Goal: Obtain resource: Download file/media

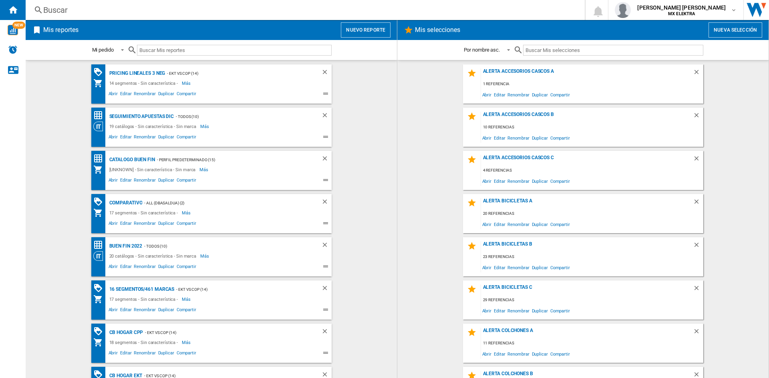
click at [374, 20] on div "Mis reportes Nuevo reporte" at bounding box center [211, 30] width 371 height 20
click at [375, 34] on button "Nuevo reporte" at bounding box center [366, 29] width 50 height 15
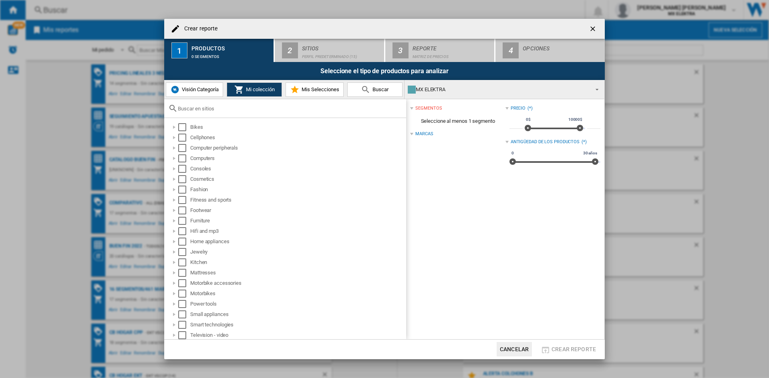
click at [212, 85] on button "Visión Categoría" at bounding box center [194, 89] width 57 height 14
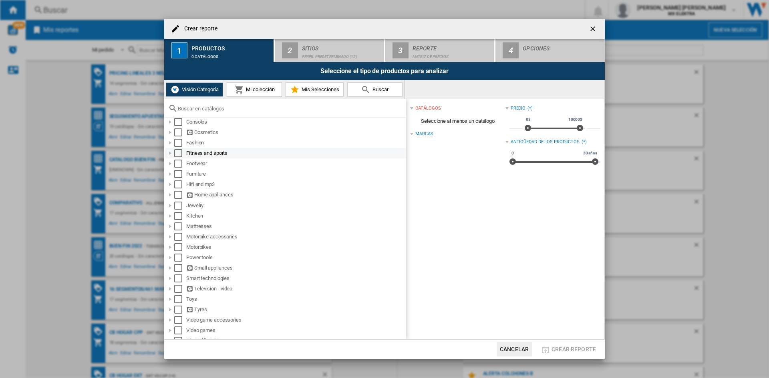
scroll to position [53, 0]
click at [170, 209] on div at bounding box center [170, 210] width 8 height 8
click at [169, 210] on div at bounding box center [170, 210] width 8 height 8
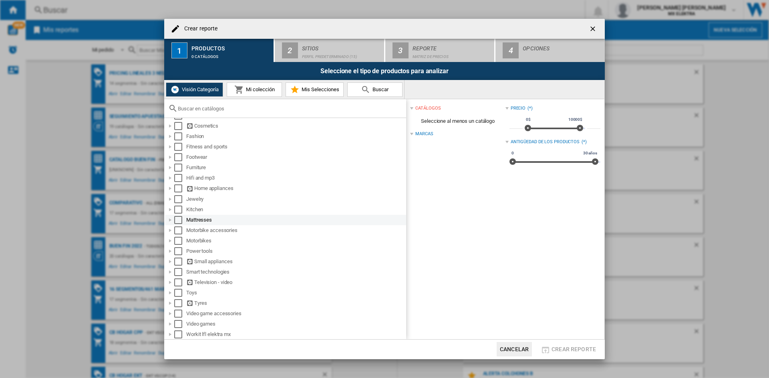
click at [169, 218] on div at bounding box center [170, 220] width 8 height 8
click at [220, 106] on input "text" at bounding box center [290, 109] width 224 height 6
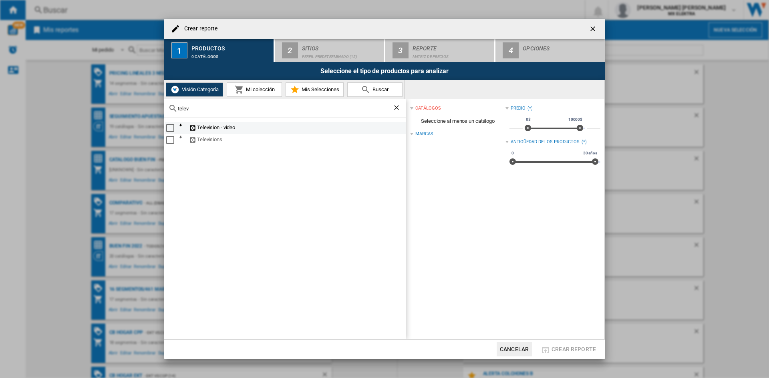
click at [193, 126] on ng-md-icon at bounding box center [193, 128] width 8 height 8
click at [179, 127] on ng-md-icon at bounding box center [183, 128] width 10 height 10
click at [181, 139] on ng-md-icon at bounding box center [183, 140] width 10 height 10
click at [193, 139] on ng-md-icon at bounding box center [193, 140] width 8 height 8
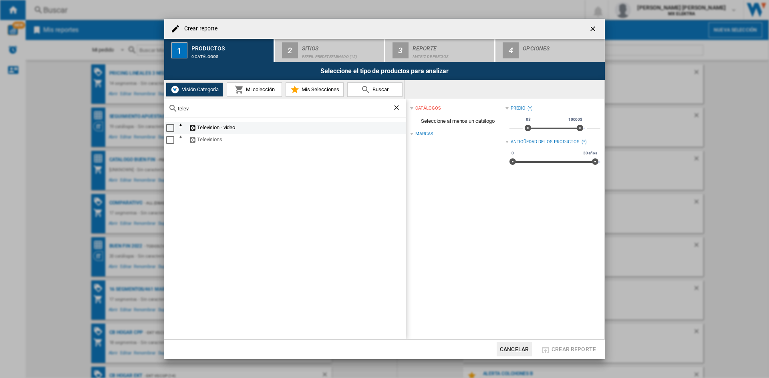
click at [167, 129] on div "Select" at bounding box center [170, 128] width 8 height 8
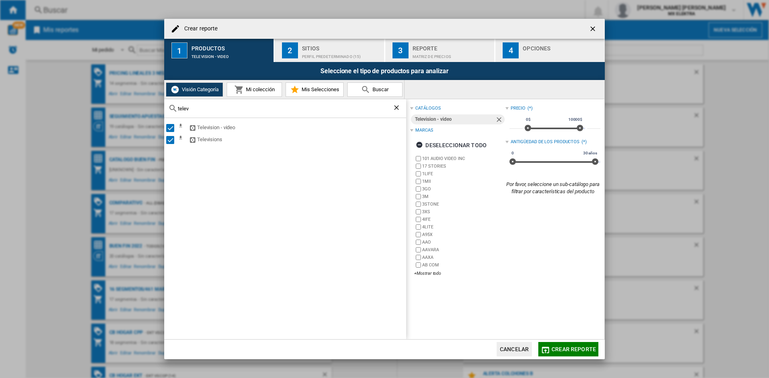
click at [205, 106] on input "telev" at bounding box center [285, 109] width 215 height 6
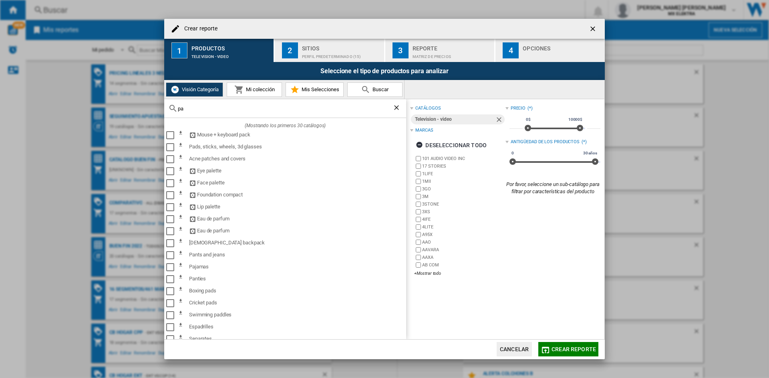
type input "p"
type input "r"
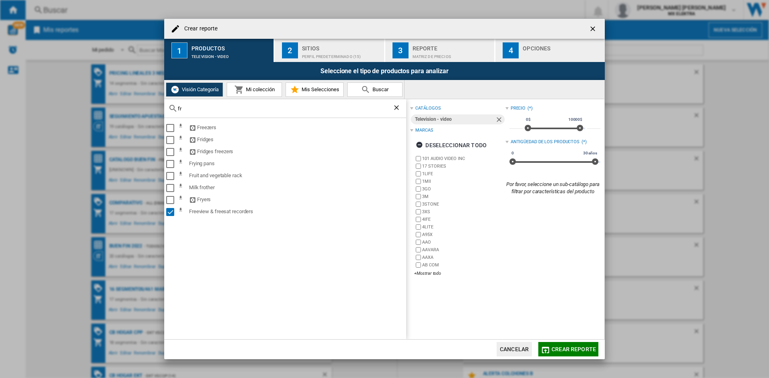
type input "f"
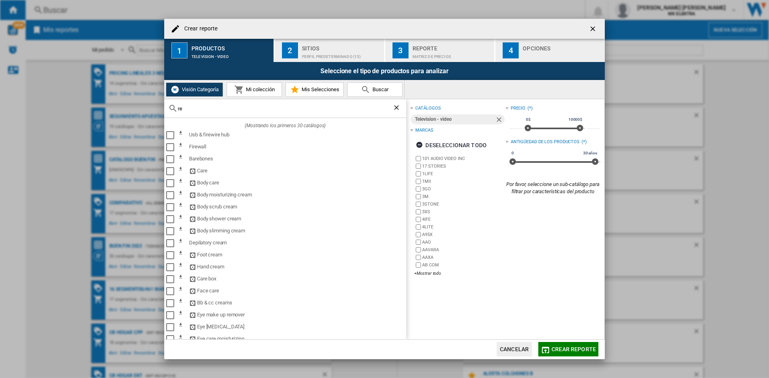
type input "r"
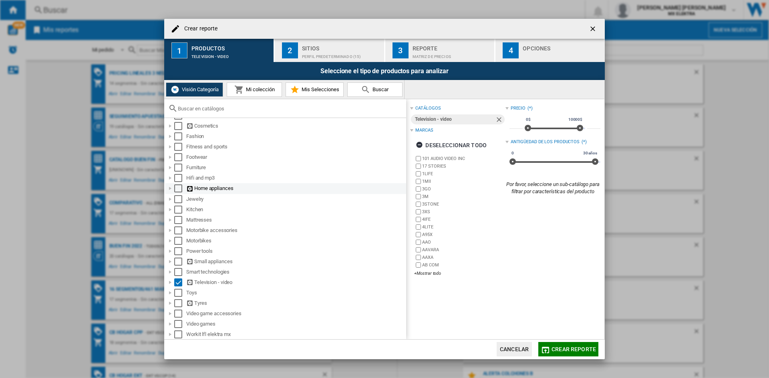
click at [171, 190] on div at bounding box center [170, 189] width 8 height 8
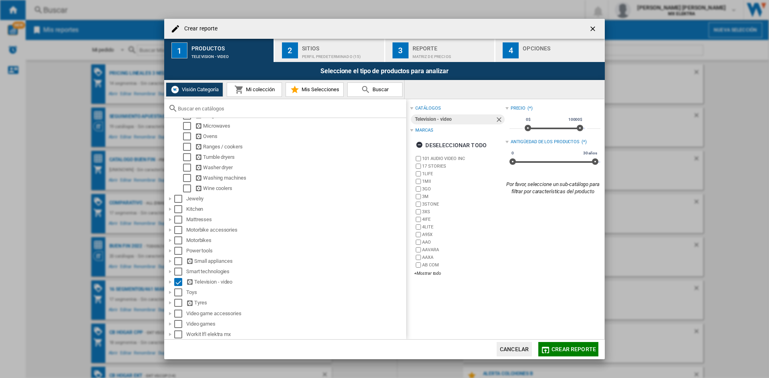
scroll to position [0, 0]
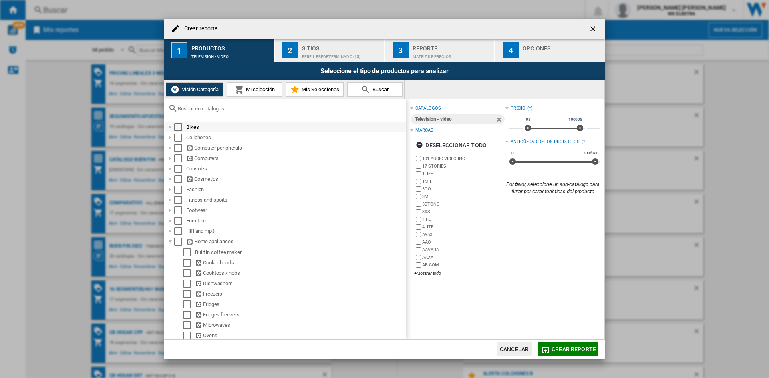
click at [182, 130] on div "Select" at bounding box center [178, 127] width 8 height 8
click at [179, 128] on div "Select" at bounding box center [178, 127] width 8 height 8
click at [169, 149] on div at bounding box center [170, 148] width 8 height 8
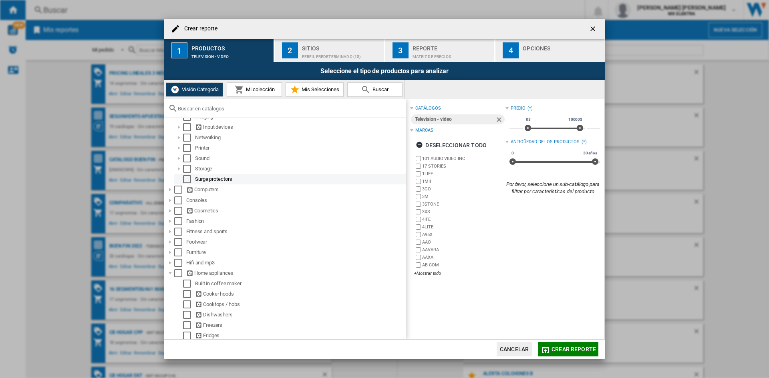
scroll to position [54, 0]
click at [169, 198] on div at bounding box center [170, 198] width 8 height 8
click at [173, 199] on div at bounding box center [170, 198] width 8 height 8
click at [172, 211] on div at bounding box center [170, 209] width 8 height 8
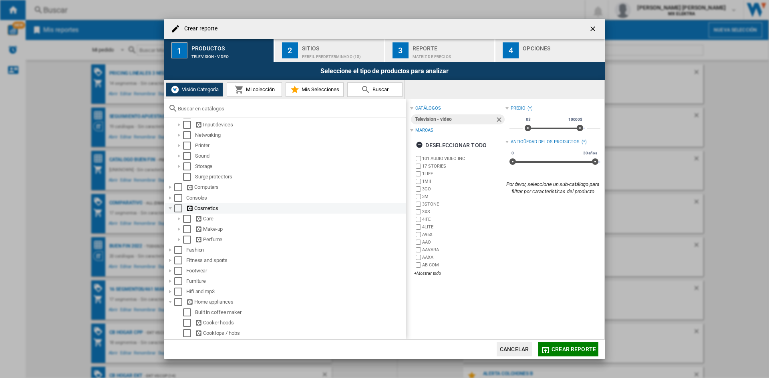
click at [172, 210] on div at bounding box center [170, 209] width 8 height 8
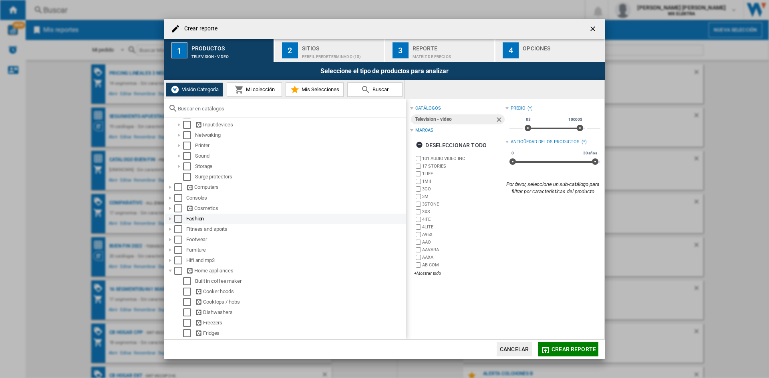
click at [171, 218] on div at bounding box center [170, 219] width 8 height 8
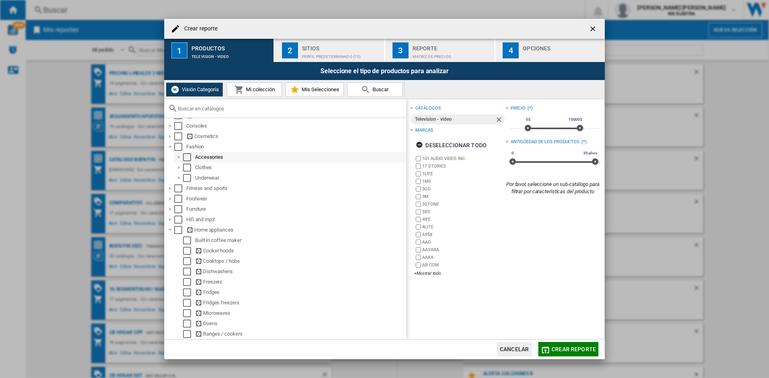
scroll to position [133, 0]
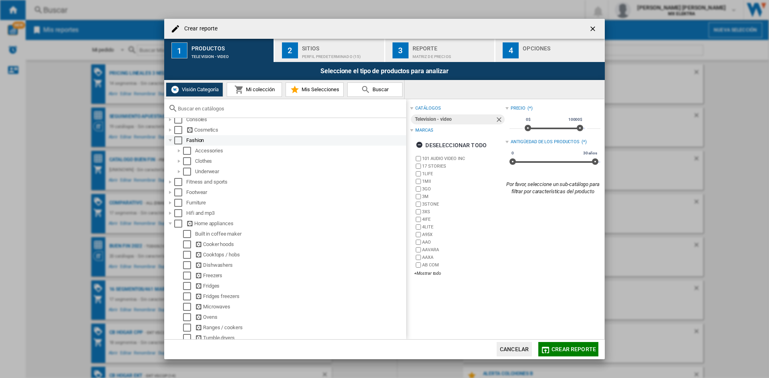
click at [172, 139] on div at bounding box center [170, 140] width 8 height 8
click at [172, 149] on div at bounding box center [170, 151] width 8 height 8
click at [170, 148] on div at bounding box center [170, 151] width 8 height 8
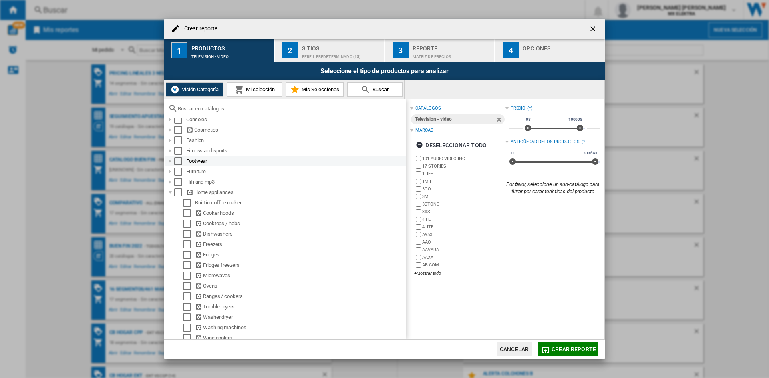
click at [171, 165] on div at bounding box center [170, 161] width 8 height 8
click at [169, 163] on div at bounding box center [170, 161] width 8 height 8
click at [170, 169] on div at bounding box center [170, 172] width 8 height 8
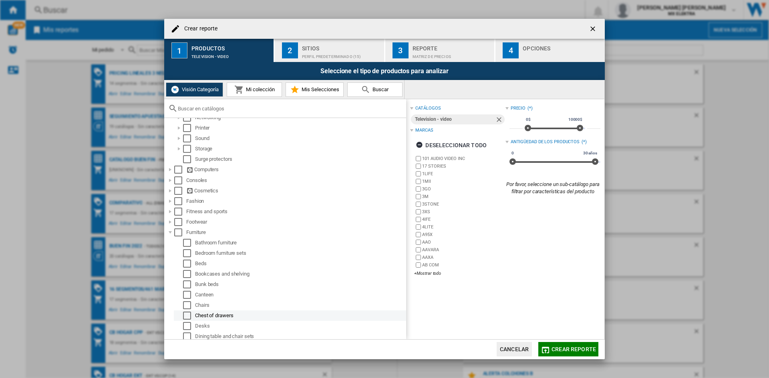
scroll to position [72, 0]
click at [171, 231] on div at bounding box center [170, 233] width 8 height 8
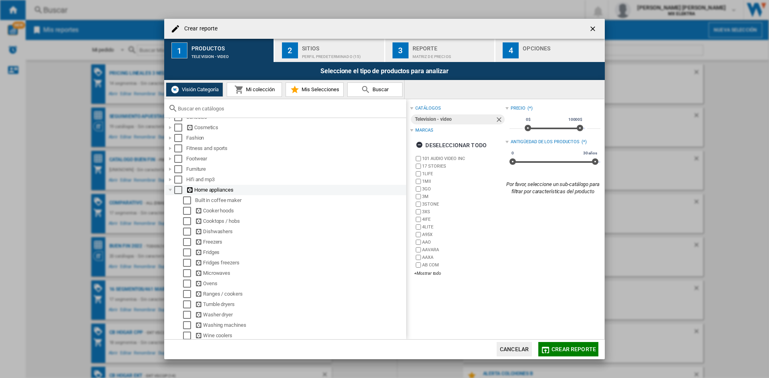
scroll to position [136, 0]
click at [171, 178] on div at bounding box center [170, 179] width 8 height 8
click at [177, 190] on div at bounding box center [179, 190] width 8 height 8
click at [177, 201] on div at bounding box center [179, 200] width 8 height 8
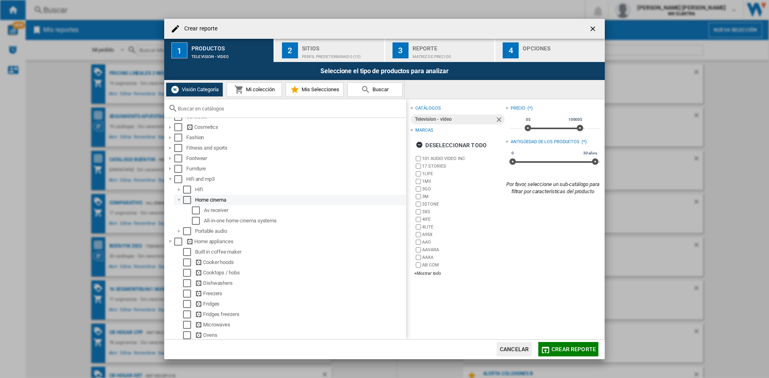
click at [177, 201] on div at bounding box center [179, 200] width 8 height 8
click at [177, 210] on div at bounding box center [179, 211] width 8 height 8
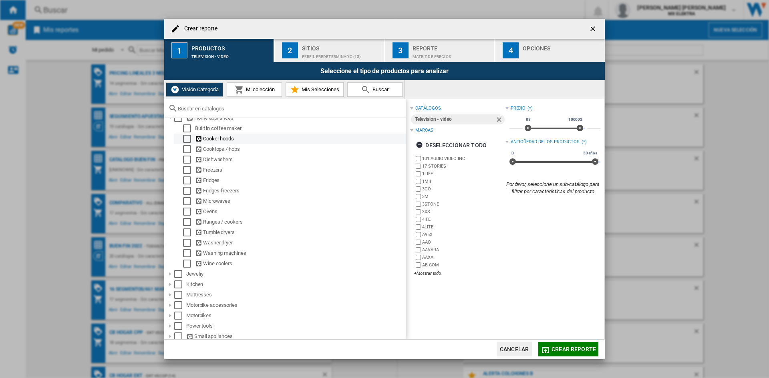
scroll to position [314, 0]
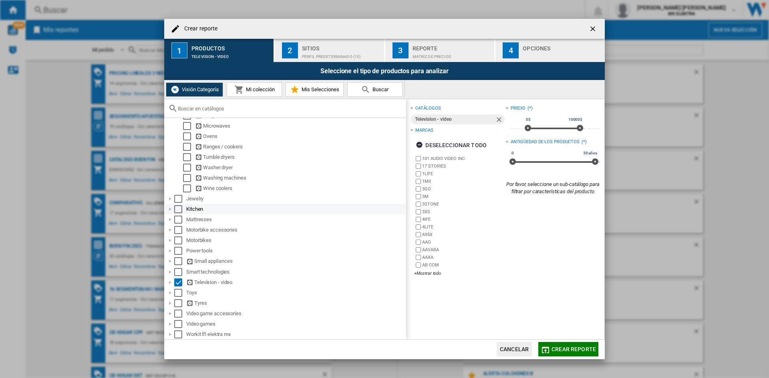
click at [168, 207] on div at bounding box center [170, 209] width 8 height 8
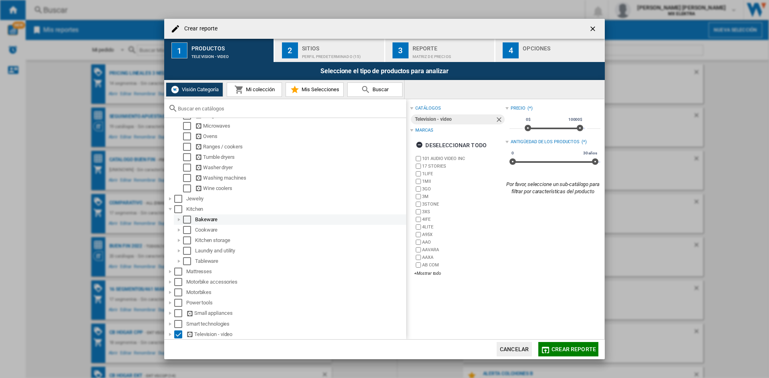
click at [180, 218] on div at bounding box center [179, 220] width 8 height 8
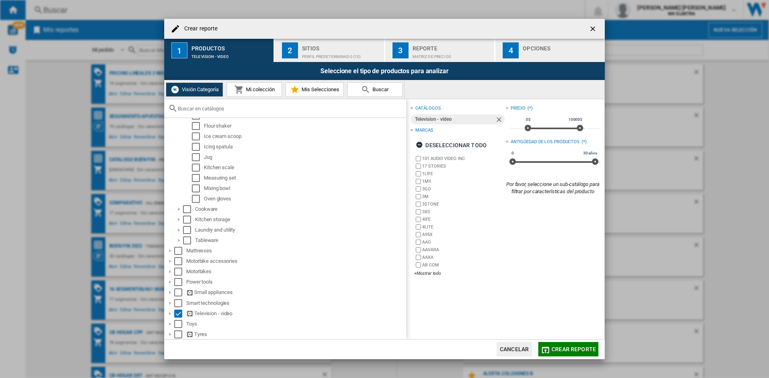
scroll to position [470, 0]
click at [179, 217] on div at bounding box center [179, 219] width 8 height 8
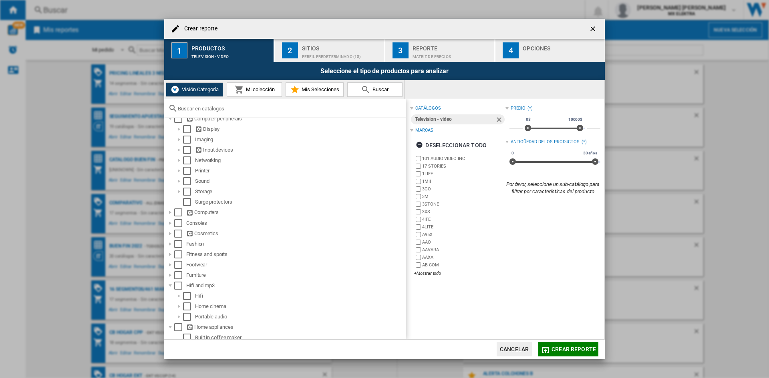
scroll to position [0, 0]
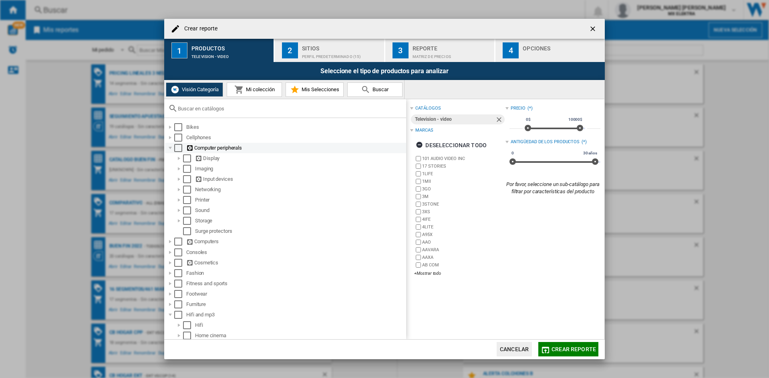
click at [171, 146] on div at bounding box center [170, 148] width 8 height 8
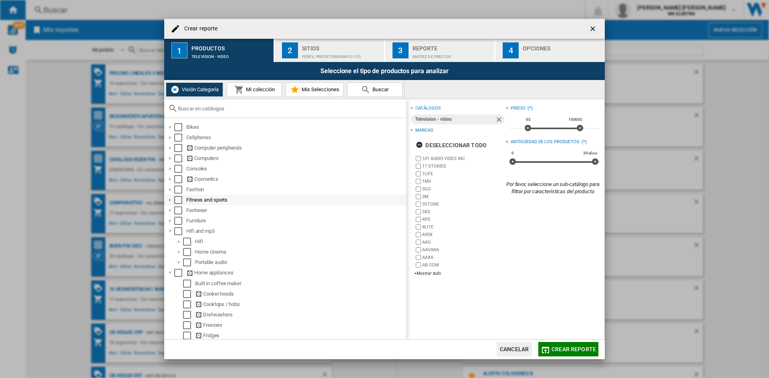
click at [170, 200] on div at bounding box center [170, 200] width 8 height 8
click at [171, 213] on div at bounding box center [170, 211] width 8 height 8
click at [171, 223] on div at bounding box center [170, 221] width 8 height 8
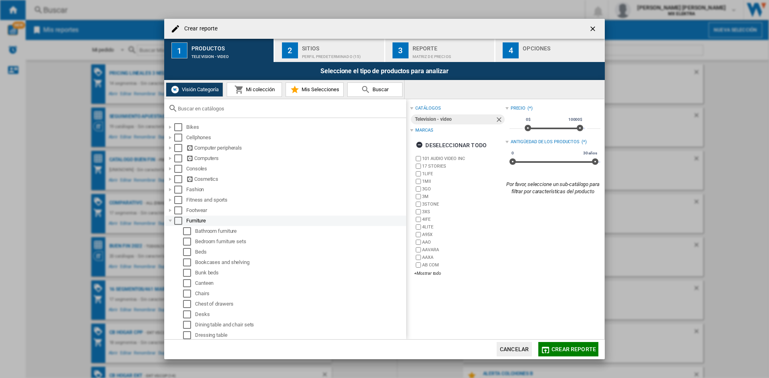
click at [171, 223] on div at bounding box center [170, 221] width 8 height 8
click at [175, 223] on div "Select" at bounding box center [178, 221] width 8 height 8
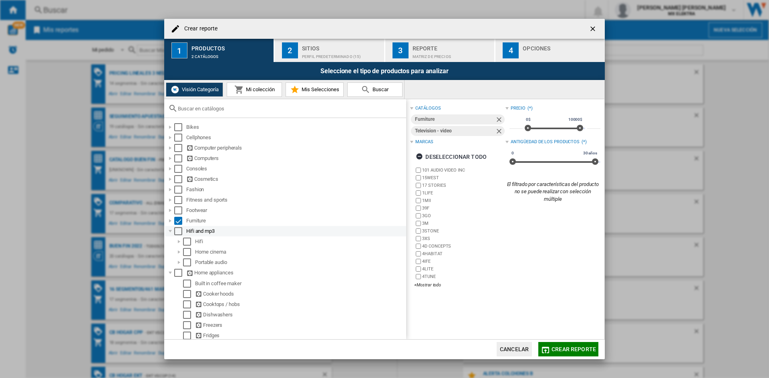
click at [172, 231] on div at bounding box center [170, 231] width 8 height 8
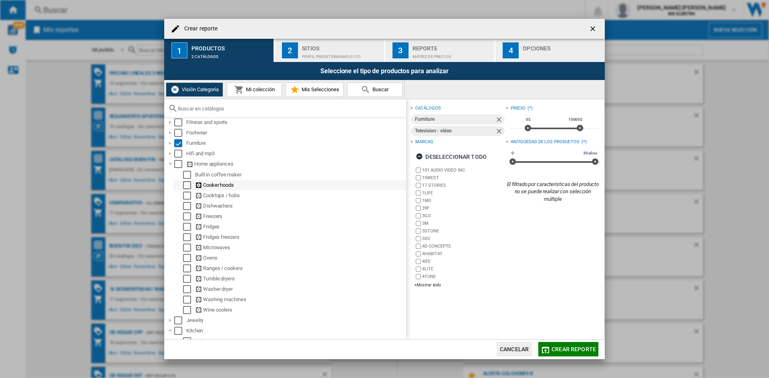
scroll to position [78, 0]
click at [178, 165] on div "Select" at bounding box center [178, 164] width 8 height 8
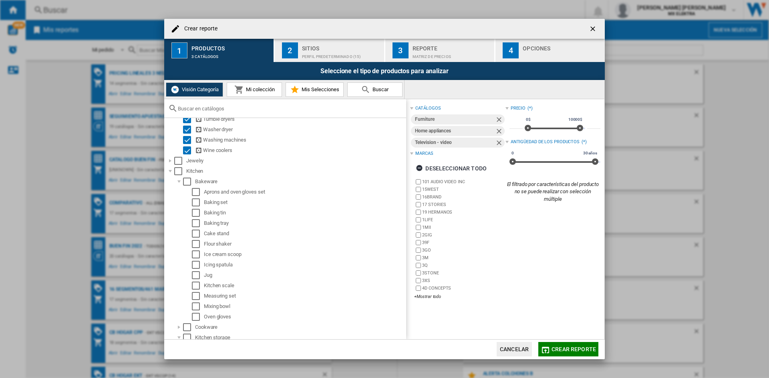
scroll to position [241, 0]
click at [172, 168] on div at bounding box center [170, 168] width 8 height 8
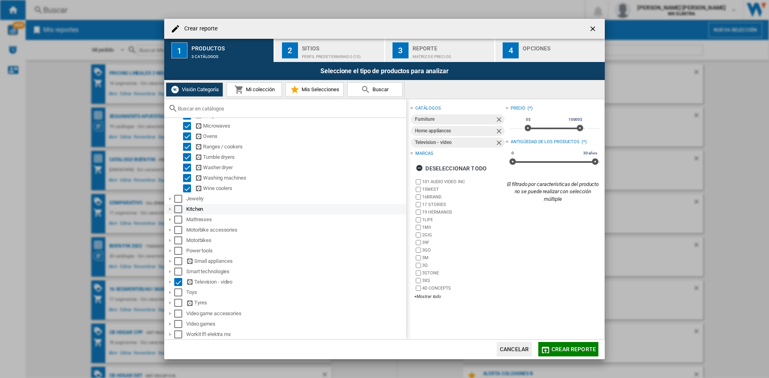
scroll to position [199, 0]
click at [174, 213] on div "Select" at bounding box center [178, 209] width 8 height 8
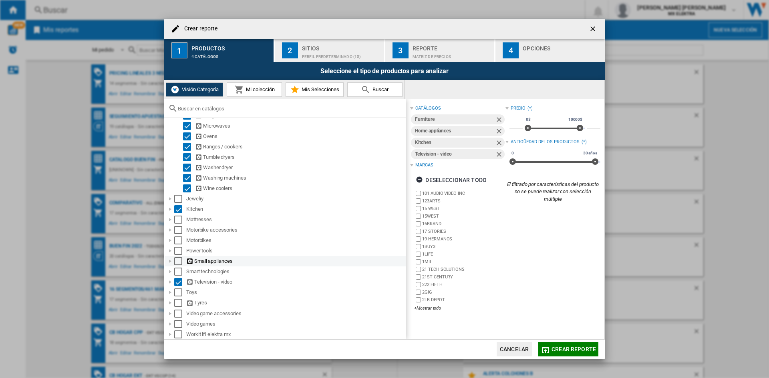
click at [171, 260] on div at bounding box center [170, 261] width 8 height 8
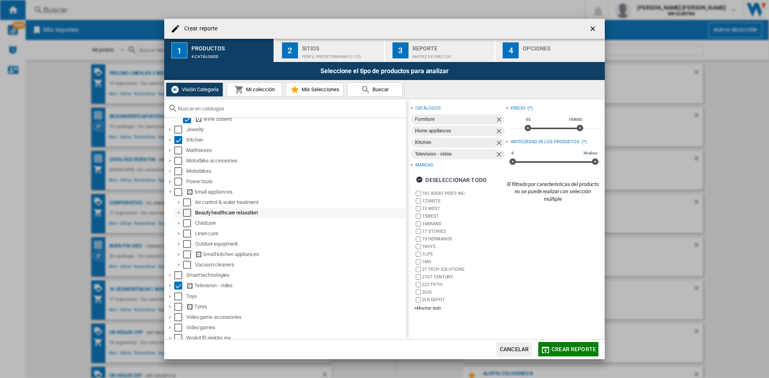
scroll to position [272, 0]
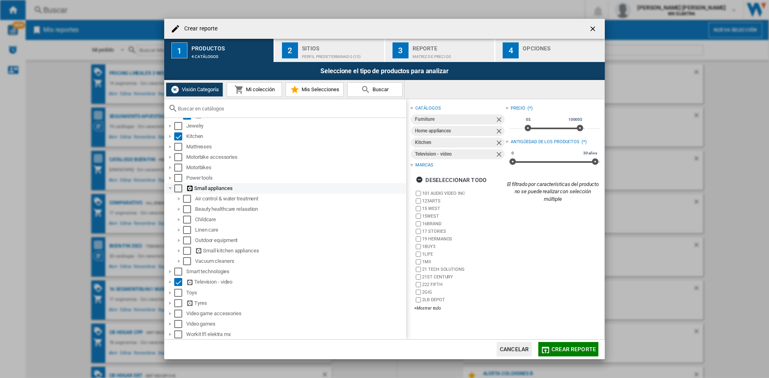
click at [166, 188] on div at bounding box center [170, 189] width 8 height 8
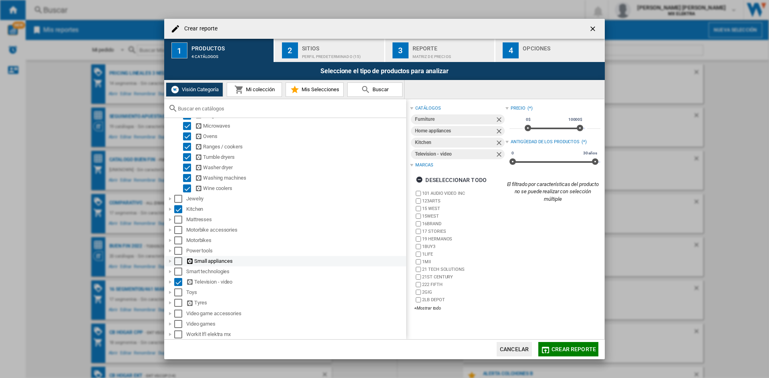
scroll to position [199, 0]
click at [171, 272] on div at bounding box center [170, 272] width 8 height 8
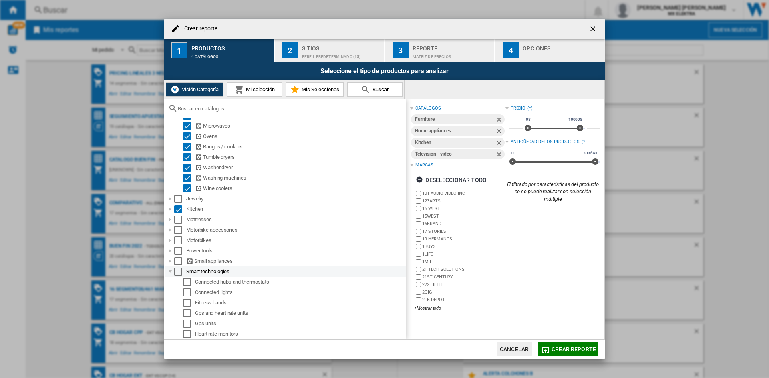
scroll to position [272, 0]
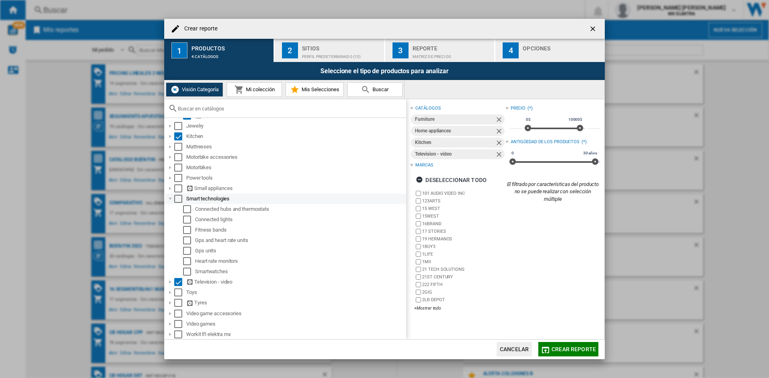
click at [170, 197] on div at bounding box center [170, 199] width 8 height 8
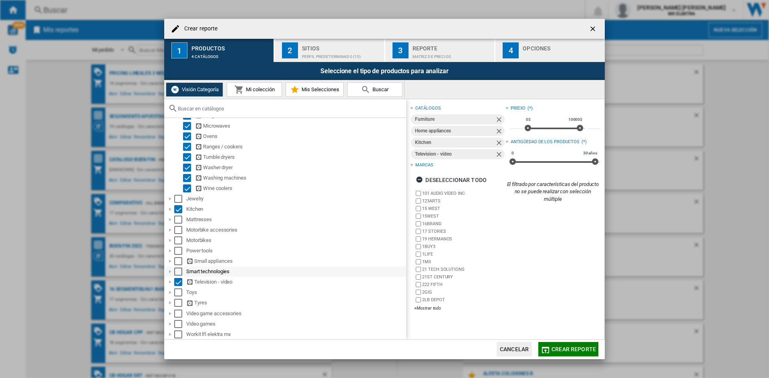
scroll to position [199, 0]
click at [169, 335] on div at bounding box center [170, 335] width 8 height 8
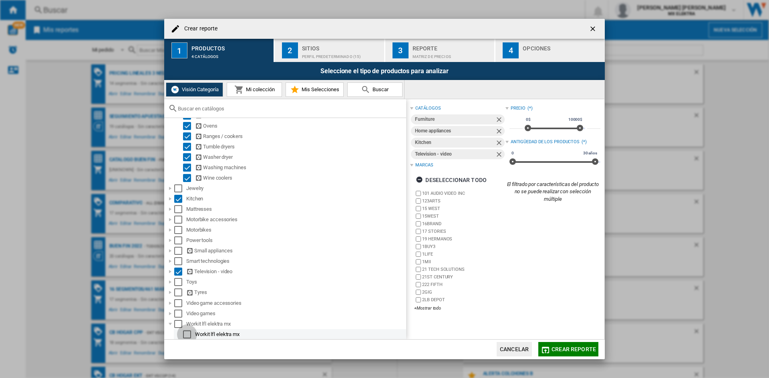
click at [186, 335] on div "Bikes Cellphones Computer peripherals Computers Consoles Cosmetics Fashion Fitn…" at bounding box center [285, 228] width 242 height 221
click at [188, 333] on div "Select" at bounding box center [187, 330] width 8 height 8
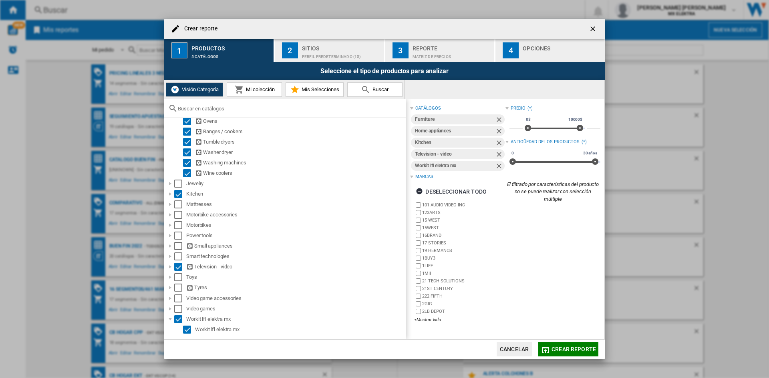
click at [313, 48] on div "Sitios" at bounding box center [341, 46] width 79 height 8
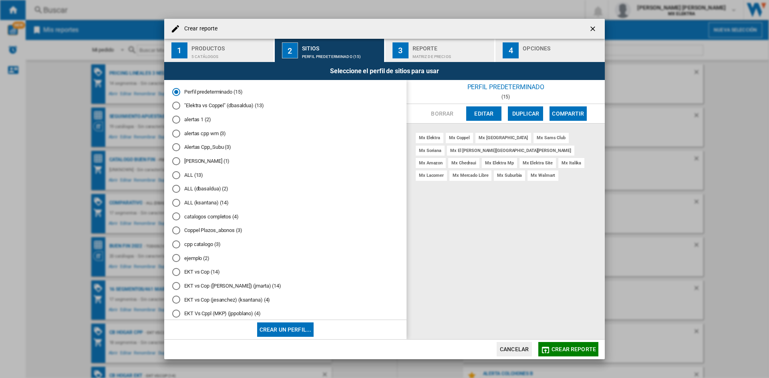
click at [202, 261] on md-radio-button "ejemplo (2)" at bounding box center [285, 259] width 226 height 8
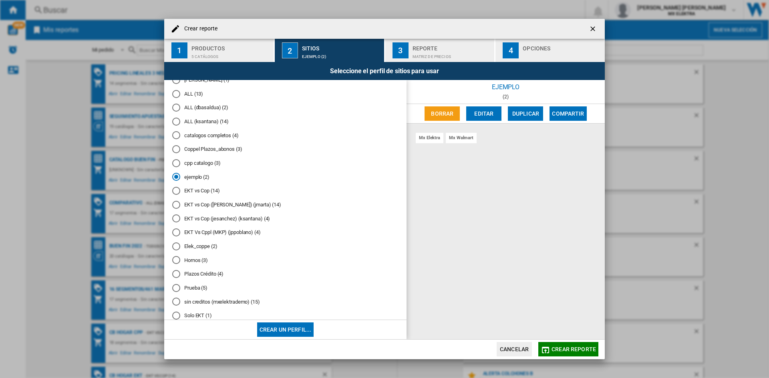
scroll to position [165, 0]
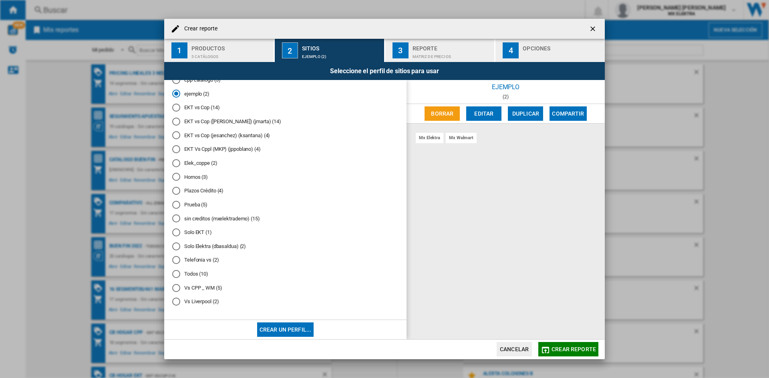
click at [206, 165] on md-radio-button "Elek_coppe (2)" at bounding box center [285, 163] width 226 height 8
click at [429, 47] on div "Reporte" at bounding box center [451, 46] width 79 height 8
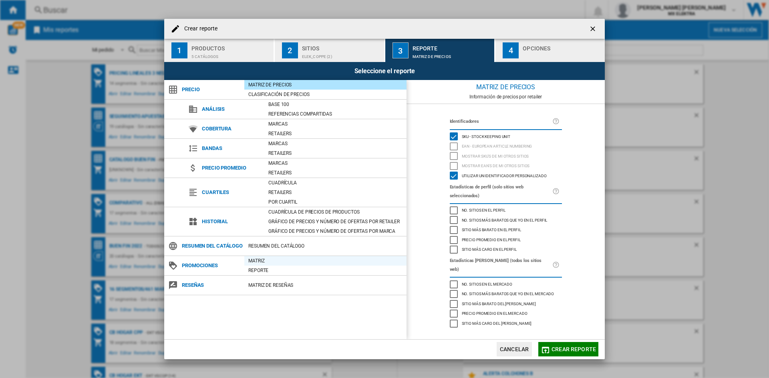
click at [260, 260] on div "Matriz" at bounding box center [325, 261] width 162 height 8
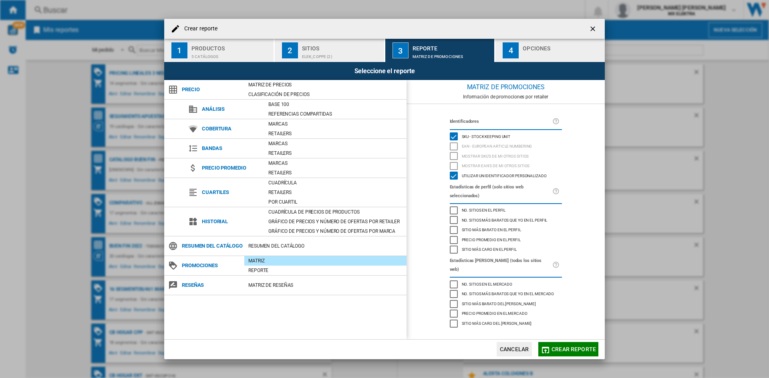
click at [534, 51] on div "button" at bounding box center [561, 54] width 79 height 8
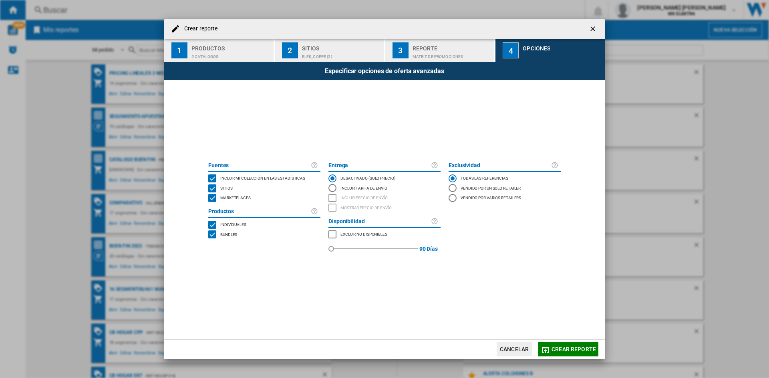
click at [213, 196] on div "MARKETPLACES" at bounding box center [212, 198] width 8 height 8
click at [573, 350] on span "Crear reporte" at bounding box center [573, 349] width 44 height 6
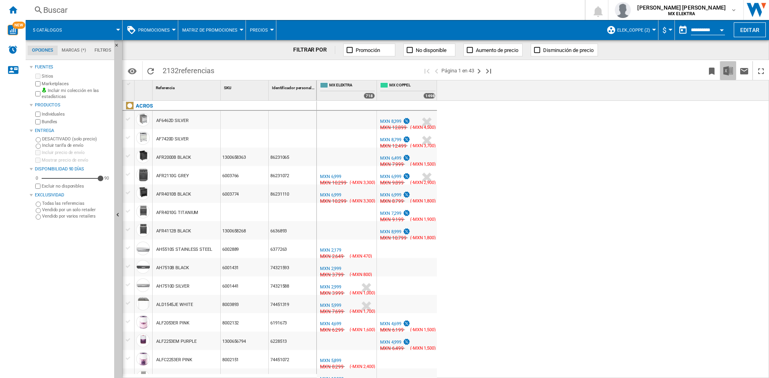
click at [731, 71] on img "Descargar en Excel" at bounding box center [728, 71] width 10 height 10
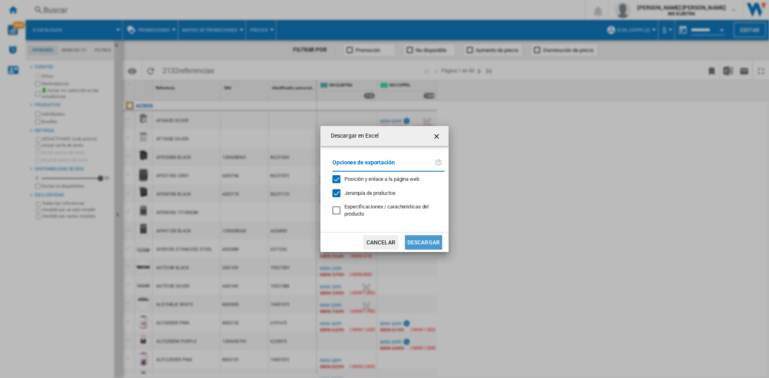
click at [425, 242] on button "Descargar" at bounding box center [423, 242] width 37 height 14
